Goal: Task Accomplishment & Management: Manage account settings

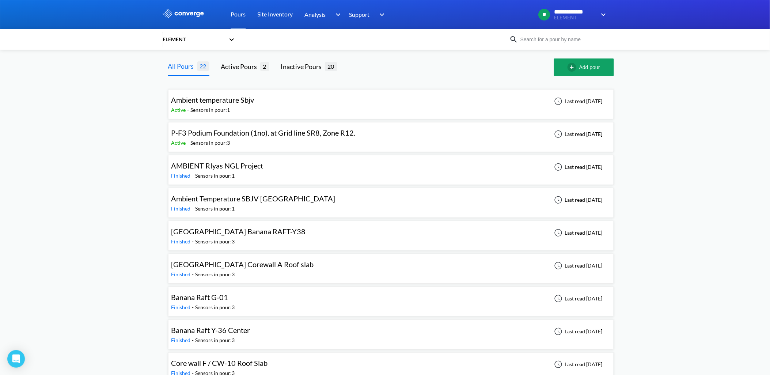
click at [274, 133] on span "P-F3 Podium Foundation (1no), at Grid line SR8, Zone R12." at bounding box center [263, 132] width 184 height 9
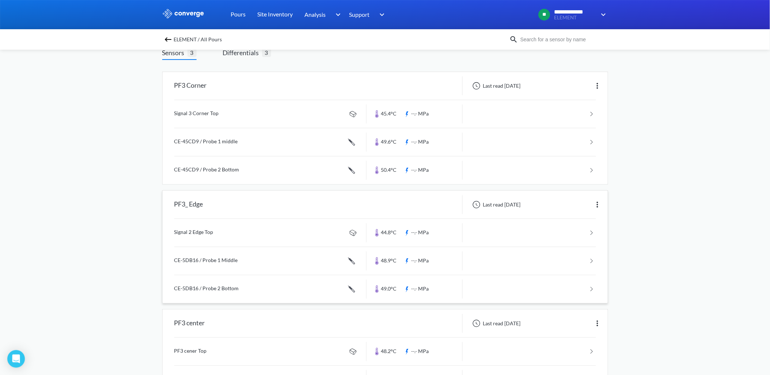
scroll to position [111, 0]
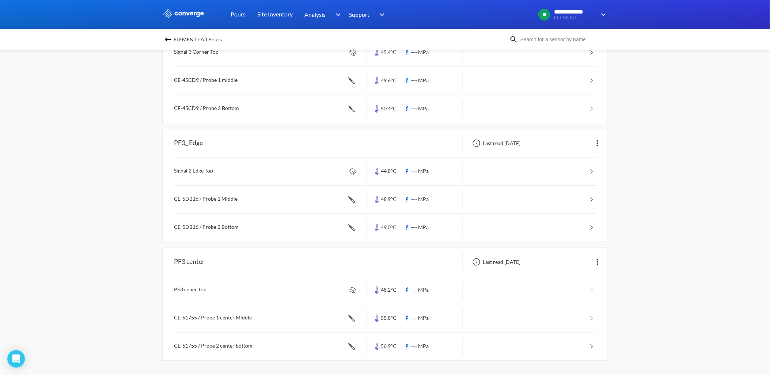
click at [236, 299] on link at bounding box center [385, 290] width 422 height 28
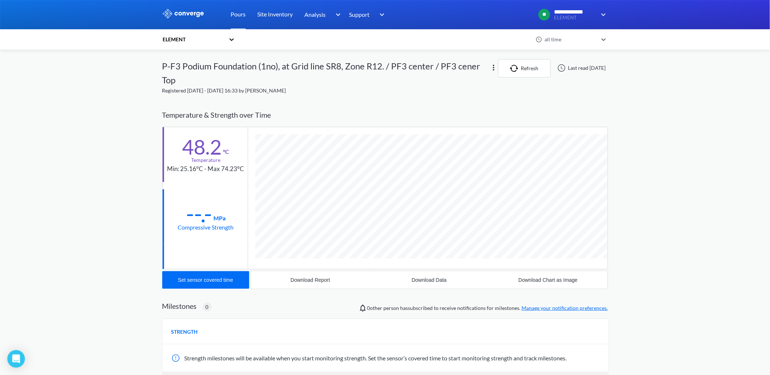
scroll to position [395, 446]
drag, startPoint x: 216, startPoint y: 90, endPoint x: 266, endPoint y: 91, distance: 49.3
click at [266, 91] on span "Registered [DATE] - [DATE] 16:33 by [PERSON_NAME]" at bounding box center [224, 90] width 124 height 6
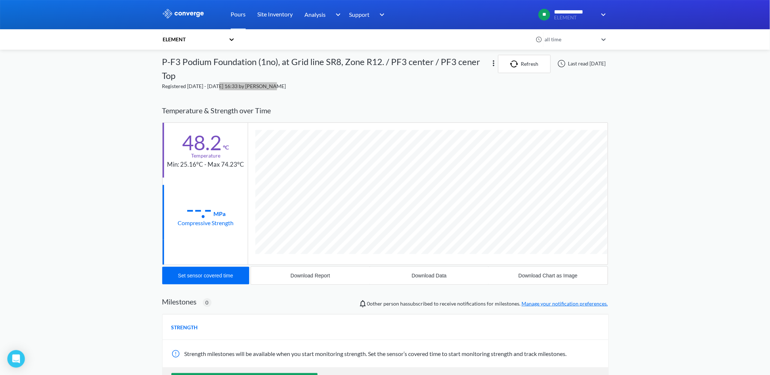
scroll to position [0, 0]
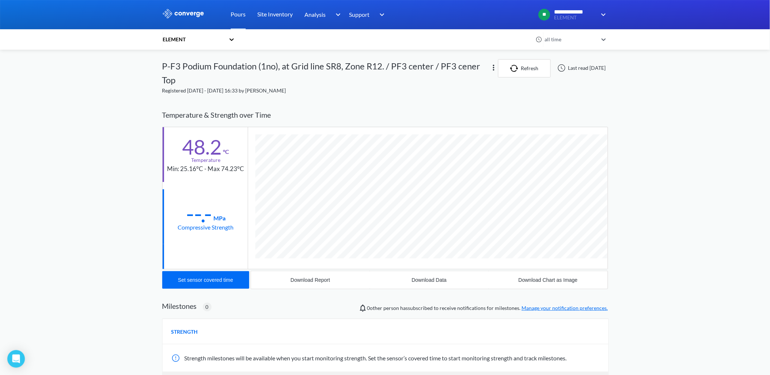
click at [233, 38] on icon at bounding box center [231, 39] width 7 height 7
click at [187, 72] on div "ELEMENT" at bounding box center [198, 73] width 73 height 14
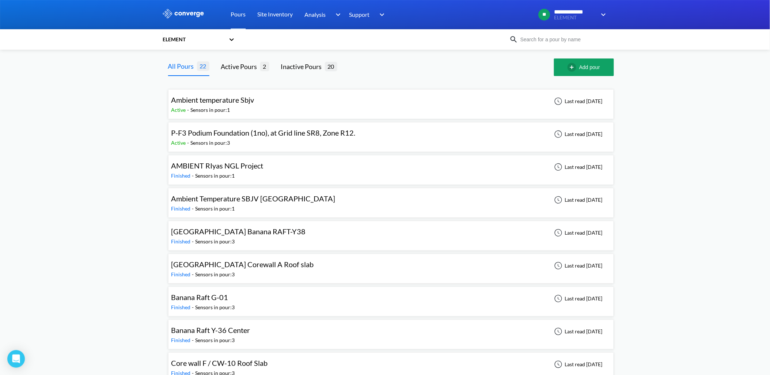
click at [261, 132] on span "P-F3 Podium Foundation (1no), at Grid line SR8, Zone R12." at bounding box center [263, 132] width 184 height 9
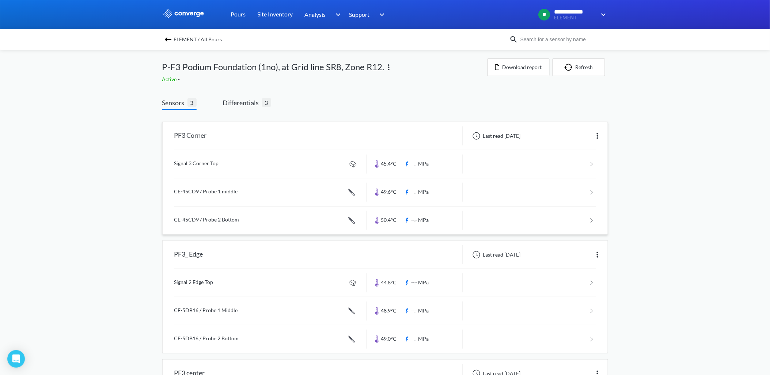
click at [226, 167] on link at bounding box center [385, 164] width 422 height 28
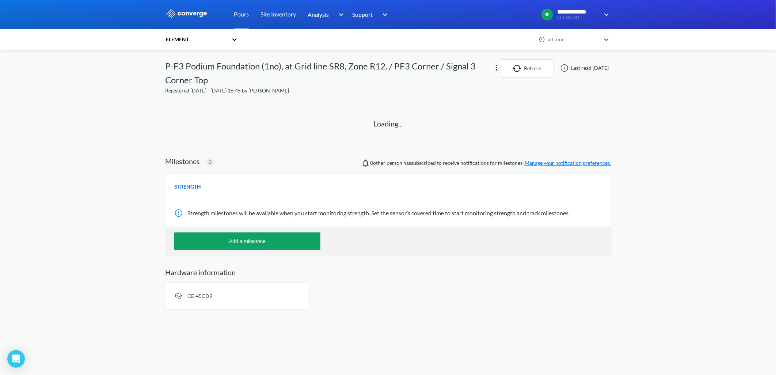
click at [226, 167] on span "Milestones 0 0 other person has subscribed to receive notifications for milesto…" at bounding box center [388, 162] width 446 height 12
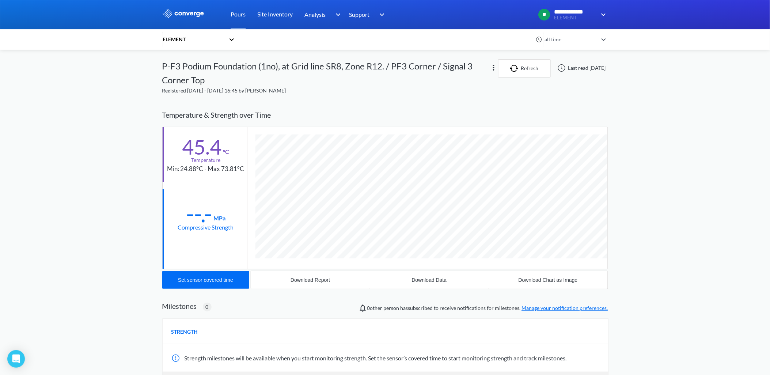
scroll to position [395, 446]
click at [514, 66] on button "Refresh" at bounding box center [524, 68] width 53 height 18
drag, startPoint x: 562, startPoint y: 68, endPoint x: 610, endPoint y: 69, distance: 48.2
click at [610, 69] on div "**********" at bounding box center [385, 230] width 770 height 460
click at [232, 41] on icon at bounding box center [231, 39] width 7 height 7
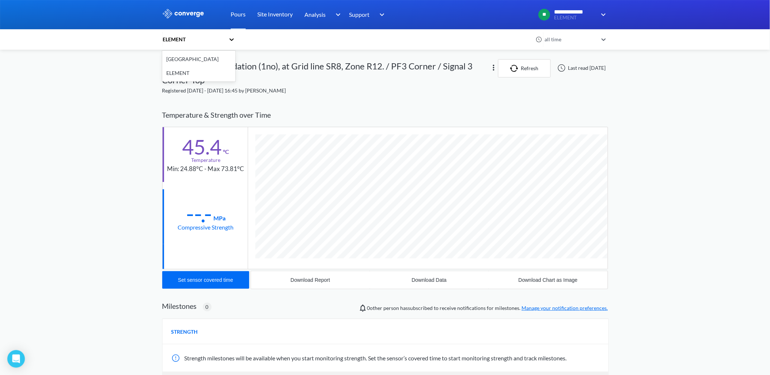
click at [297, 76] on div "P-F3 Podium Foundation (1no), at Grid line SR8, Zone R12. / PF3 Corner / Signal…" at bounding box center [326, 72] width 328 height 27
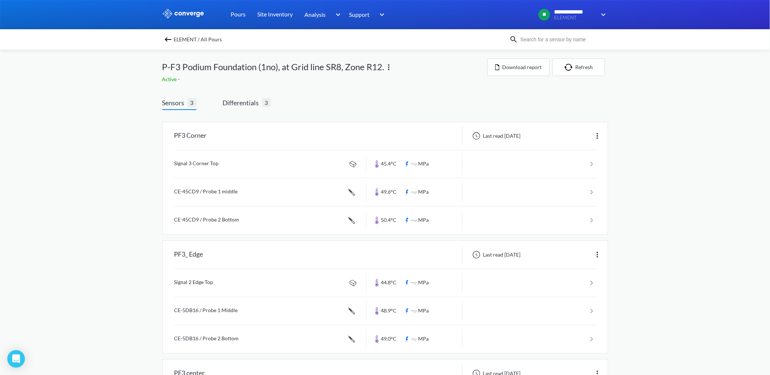
click at [388, 70] on img at bounding box center [388, 67] width 9 height 9
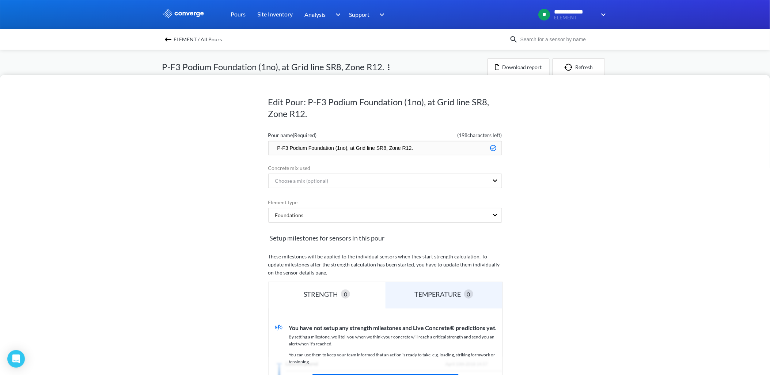
click at [747, 56] on div "Edit Pour: P-F3 Podium Foundation (1no), at Grid line SR8, Zone R12. Pour name …" at bounding box center [385, 187] width 770 height 375
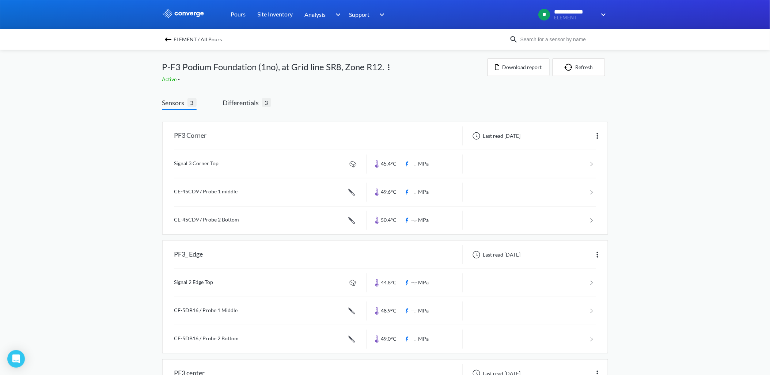
click at [170, 40] on img at bounding box center [168, 39] width 9 height 9
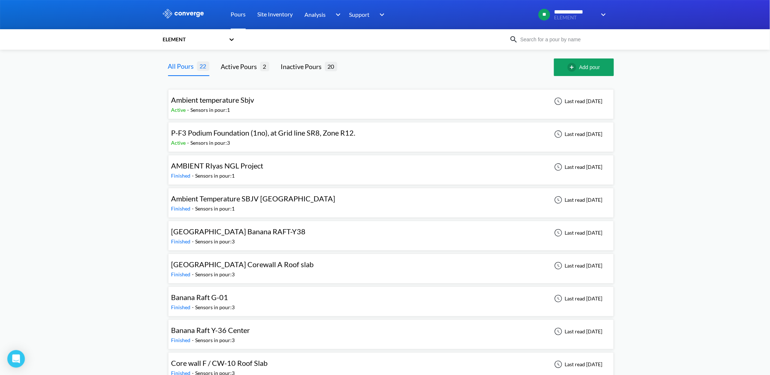
click at [249, 108] on div "Active - Sensors in pour: 1" at bounding box center [214, 110] width 87 height 8
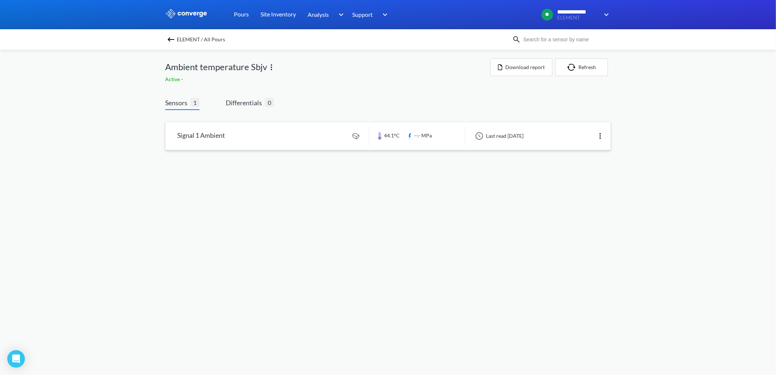
click at [214, 130] on link at bounding box center [388, 136] width 445 height 28
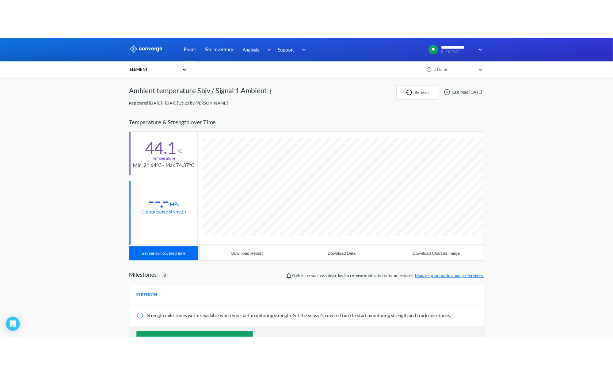
scroll to position [386, 446]
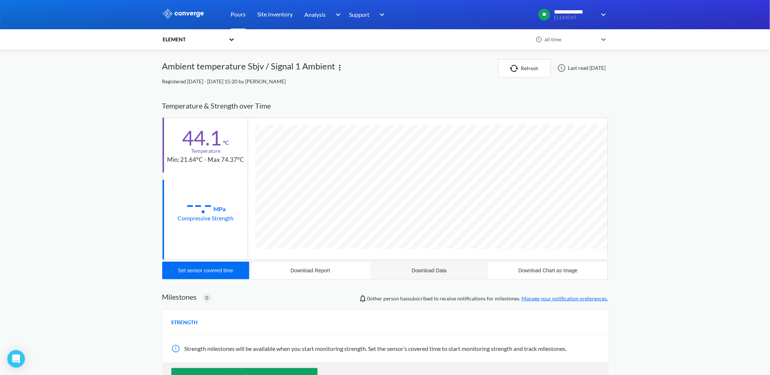
click at [436, 274] on button "Download Data" at bounding box center [429, 271] width 119 height 18
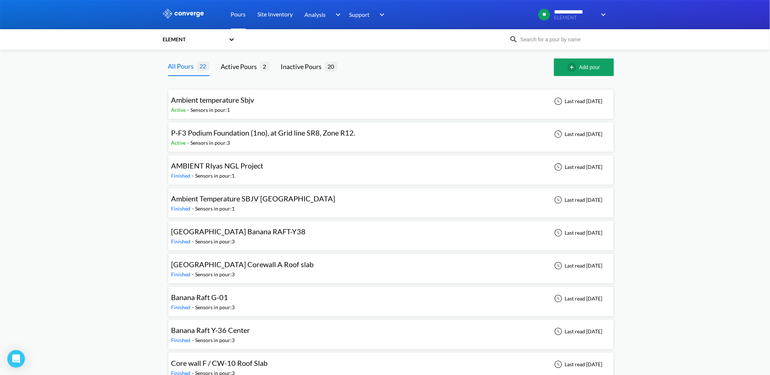
click at [279, 134] on span "P-F3 Podium Foundation (1no), at Grid line SR8, Zone R12." at bounding box center [263, 132] width 184 height 9
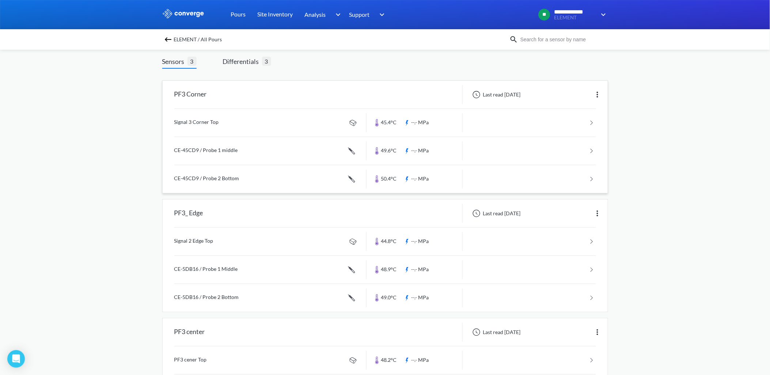
scroll to position [111, 0]
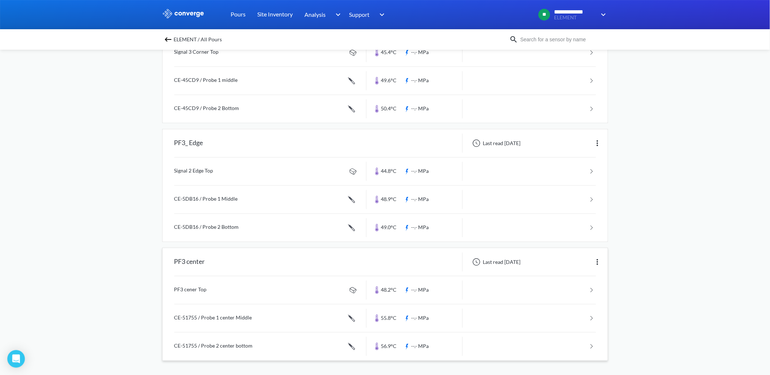
click at [207, 294] on link at bounding box center [385, 290] width 422 height 28
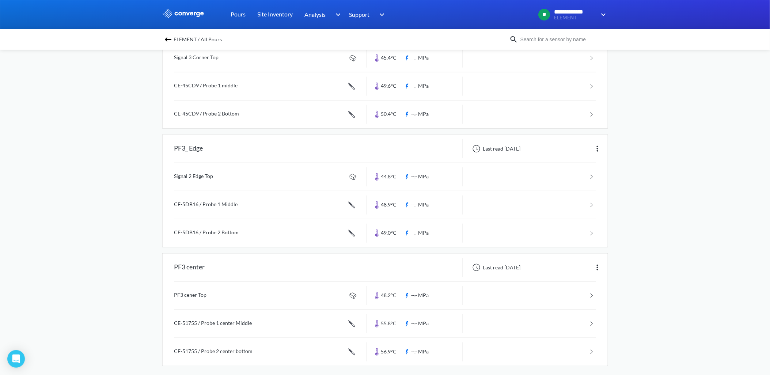
scroll to position [111, 0]
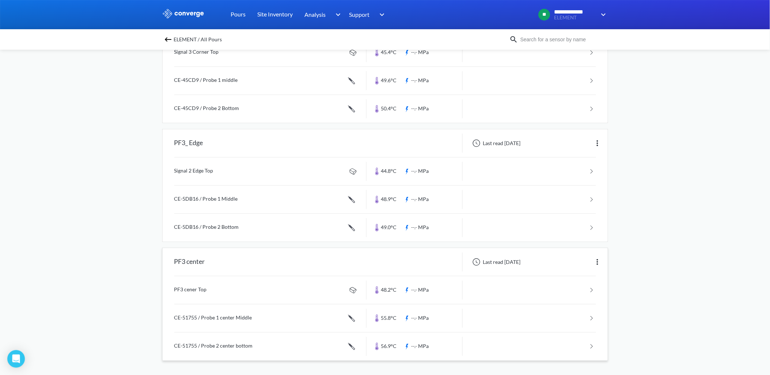
click at [598, 261] on img at bounding box center [597, 262] width 9 height 9
click at [582, 262] on div "Edit" at bounding box center [578, 262] width 47 height 14
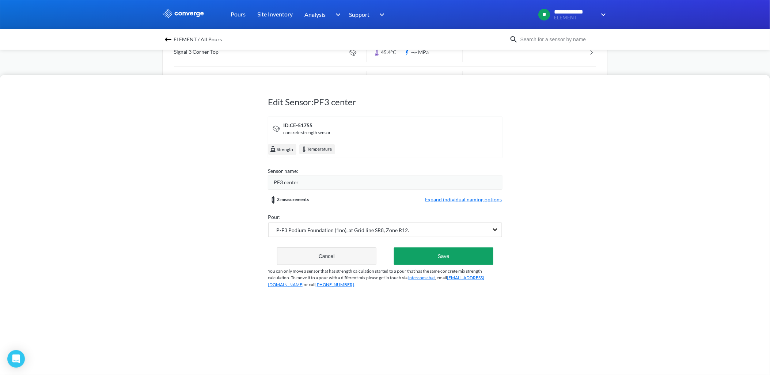
click at [335, 260] on button "Cancel" at bounding box center [327, 256] width 100 height 18
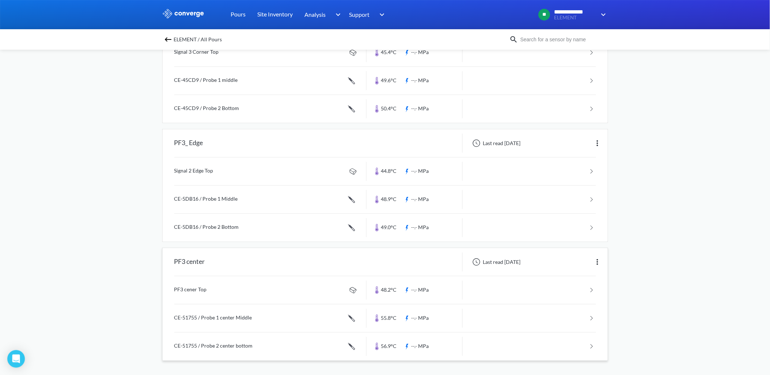
click at [207, 292] on link at bounding box center [385, 290] width 422 height 28
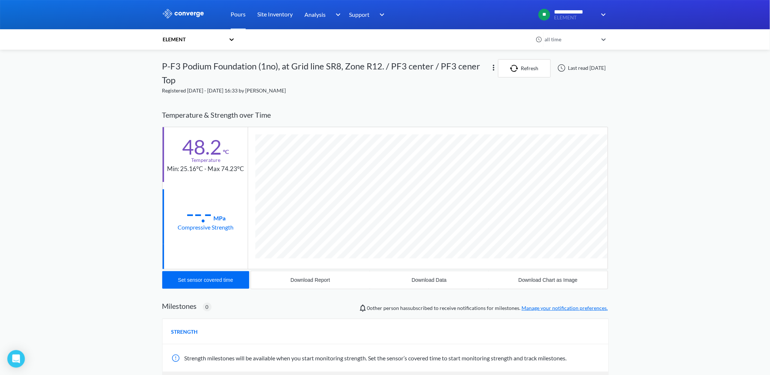
scroll to position [395, 446]
click at [489, 67] on img at bounding box center [493, 67] width 9 height 9
click at [458, 67] on div "Edit" at bounding box center [474, 68] width 47 height 14
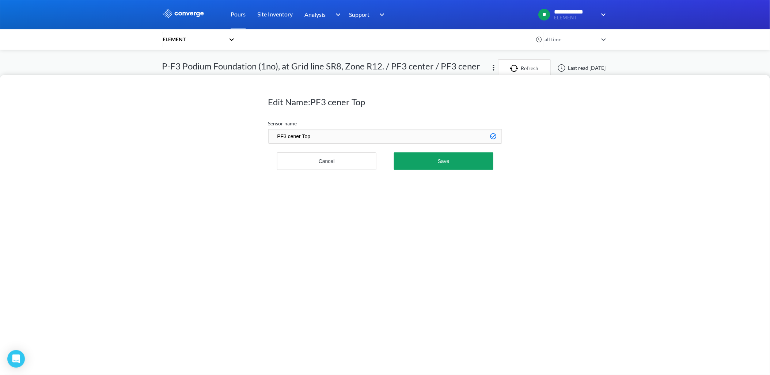
click at [297, 136] on input "PF3 cener Top" at bounding box center [385, 136] width 234 height 15
type input "PF3 center Top"
click at [448, 163] on button "Save" at bounding box center [443, 161] width 99 height 18
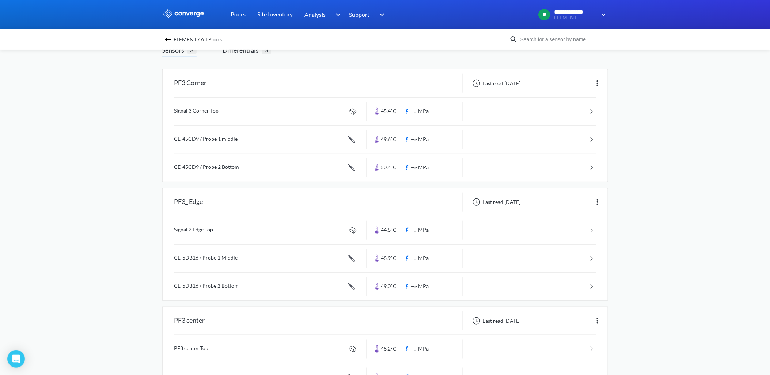
scroll to position [111, 0]
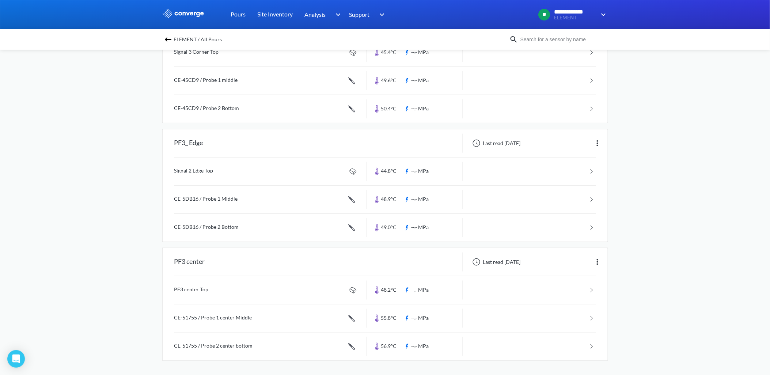
click at [221, 317] on link at bounding box center [385, 318] width 422 height 28
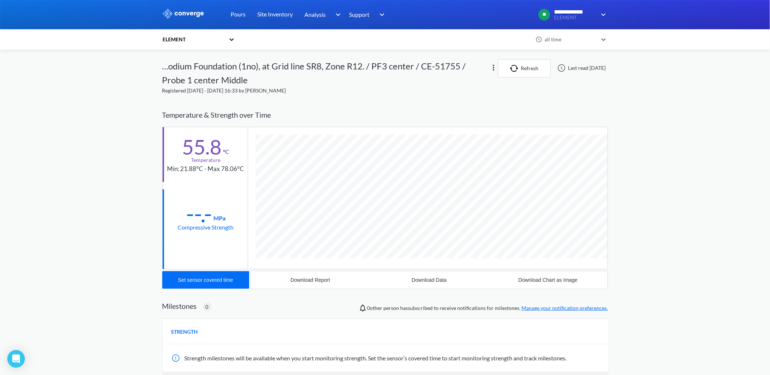
scroll to position [410, 446]
click at [489, 66] on img at bounding box center [493, 67] width 9 height 9
click at [455, 66] on div "Edit" at bounding box center [474, 68] width 47 height 14
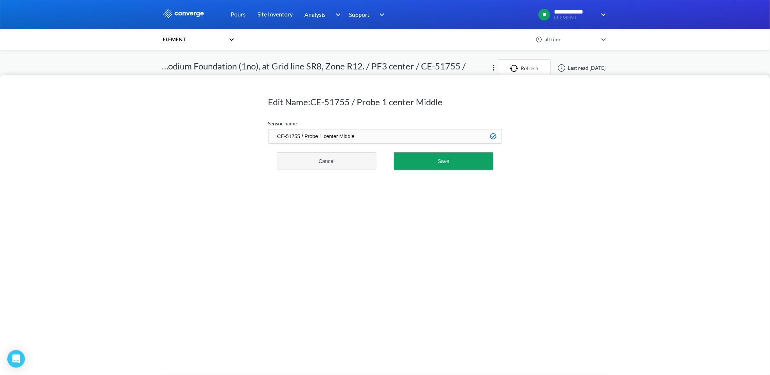
click at [327, 165] on button "Cancel" at bounding box center [327, 161] width 100 height 18
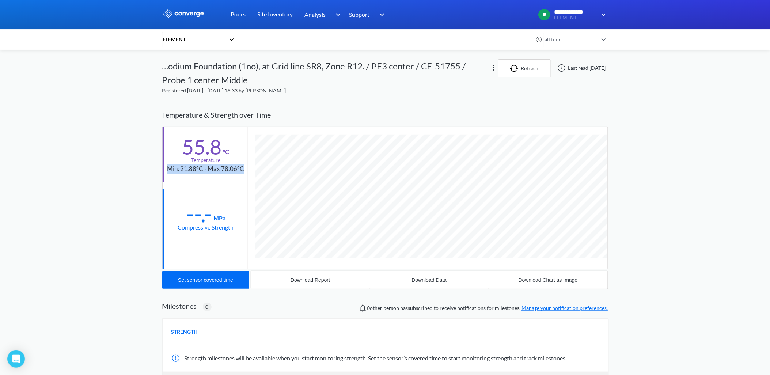
drag, startPoint x: 168, startPoint y: 167, endPoint x: 246, endPoint y: 168, distance: 77.1
click at [246, 168] on div "55.8 °C Temperature Min: 21.88°C - Max 78.06°C" at bounding box center [205, 154] width 85 height 55
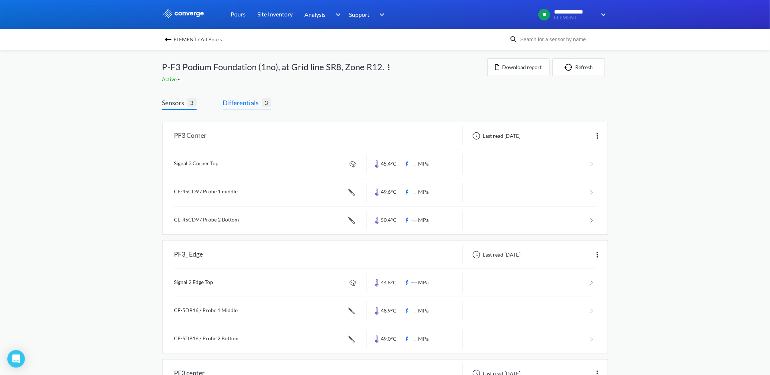
click at [248, 101] on span "Differentials" at bounding box center [242, 103] width 39 height 10
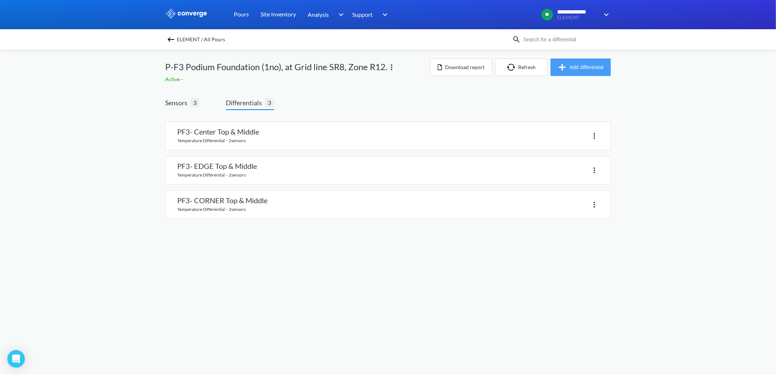
click at [583, 66] on button "Add differential" at bounding box center [581, 67] width 60 height 18
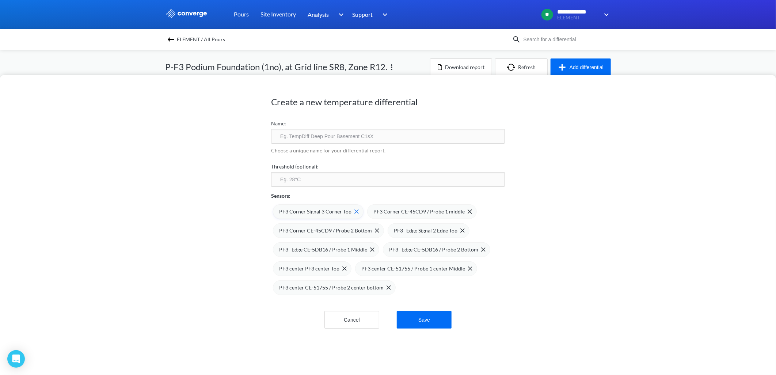
click at [354, 212] on img at bounding box center [356, 211] width 4 height 4
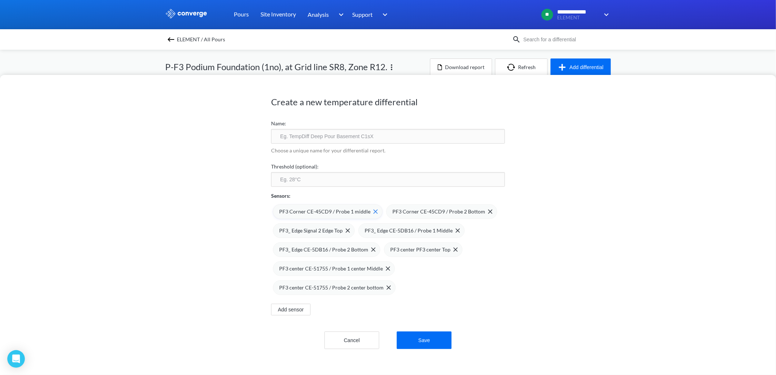
click at [370, 212] on span at bounding box center [373, 211] width 7 height 4
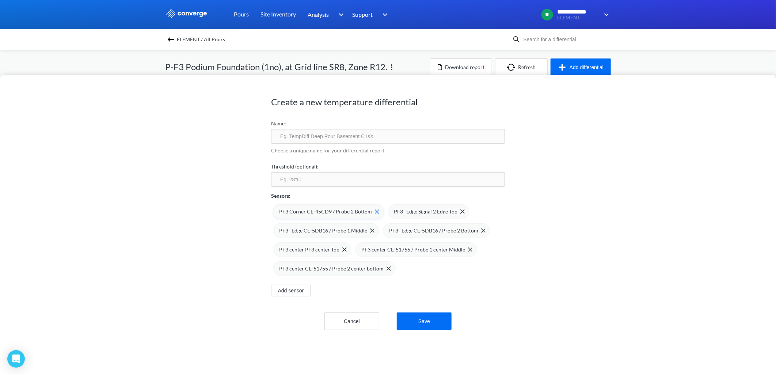
click at [375, 210] on img at bounding box center [377, 211] width 4 height 4
click at [346, 211] on img at bounding box center [348, 211] width 4 height 4
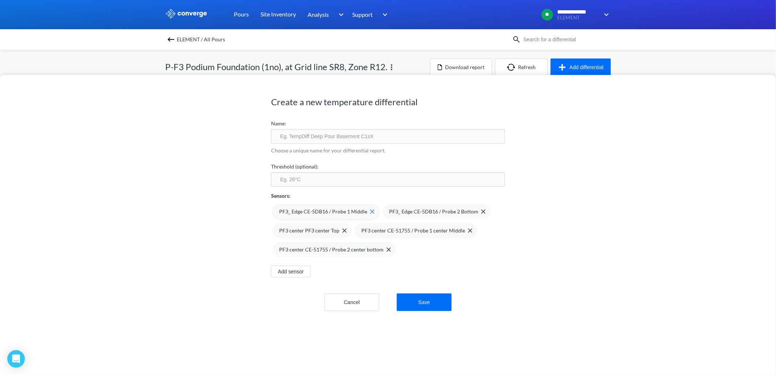
click at [370, 210] on img at bounding box center [372, 211] width 4 height 4
click at [371, 210] on img at bounding box center [373, 211] width 4 height 4
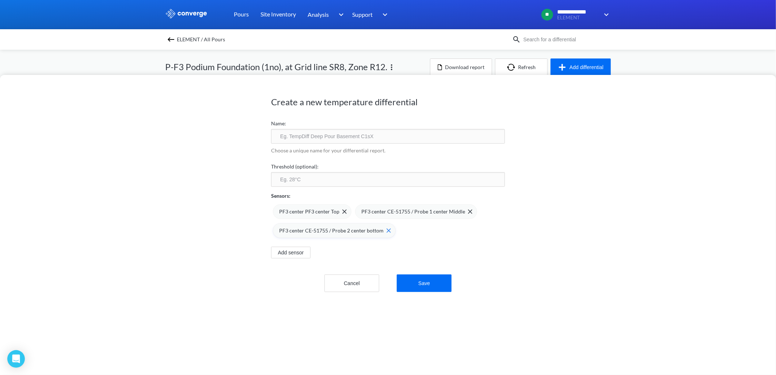
click at [384, 231] on span at bounding box center [387, 230] width 7 height 4
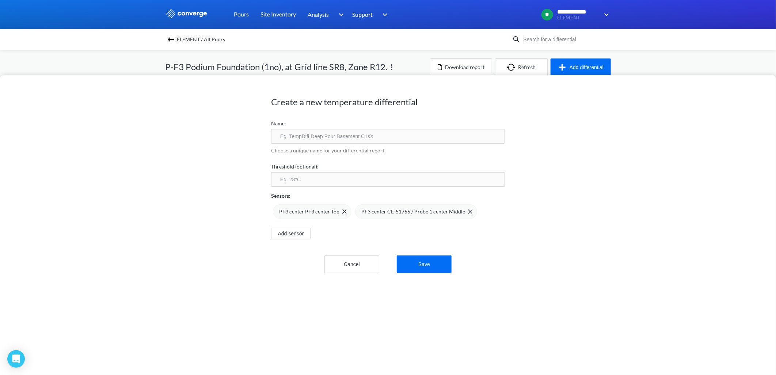
click at [339, 263] on button "Cancel" at bounding box center [351, 264] width 55 height 18
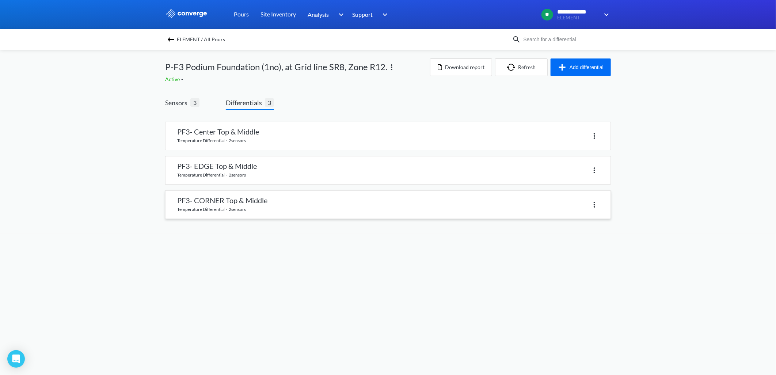
click at [596, 204] on img at bounding box center [594, 204] width 9 height 9
click at [303, 286] on body "**********" at bounding box center [388, 187] width 776 height 375
click at [242, 132] on link at bounding box center [388, 136] width 445 height 28
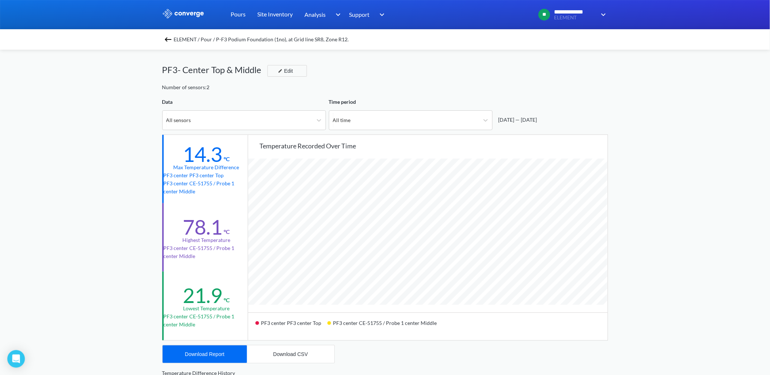
scroll to position [612, 770]
drag, startPoint x: 188, startPoint y: 153, endPoint x: 227, endPoint y: 166, distance: 40.7
click at [227, 166] on div "14.3 °C Max temperature difference PF3 center PF3 center Top PF3 center CE-5175…" at bounding box center [205, 169] width 87 height 68
drag, startPoint x: 227, startPoint y: 166, endPoint x: 198, endPoint y: 205, distance: 48.2
click at [198, 205] on div "78.1 °C Highest temperature PF3 center CE-51755 / Probe 1 center Middle" at bounding box center [205, 237] width 87 height 68
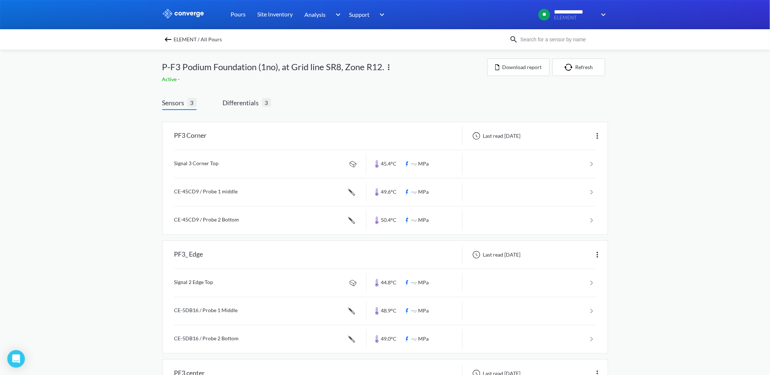
click at [172, 39] on img at bounding box center [168, 39] width 9 height 9
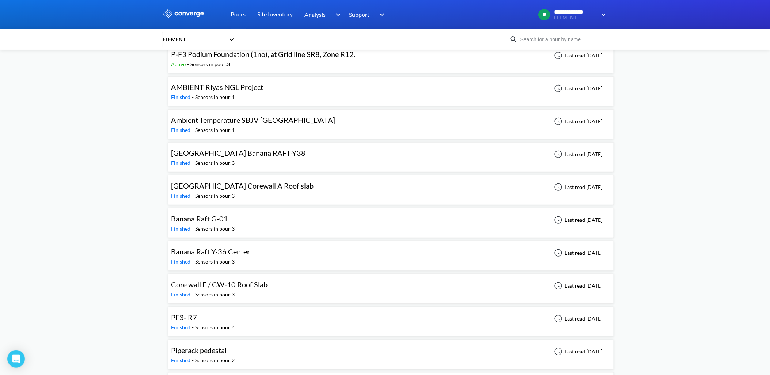
scroll to position [81, 0]
